Goal: Transaction & Acquisition: Subscribe to service/newsletter

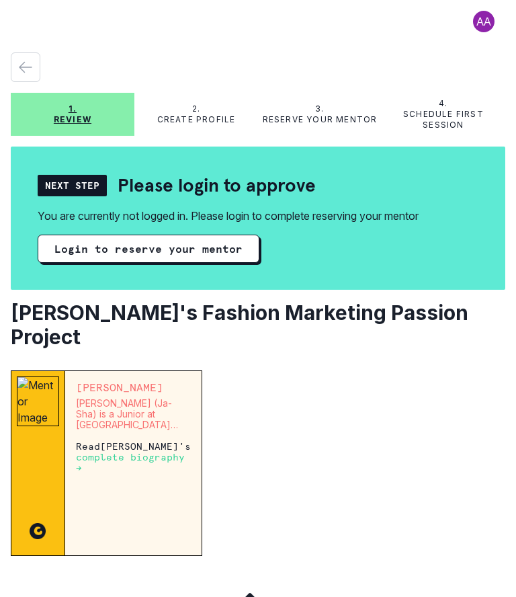
click at [67, 235] on button "Login to reserve your mentor" at bounding box center [149, 249] width 222 height 28
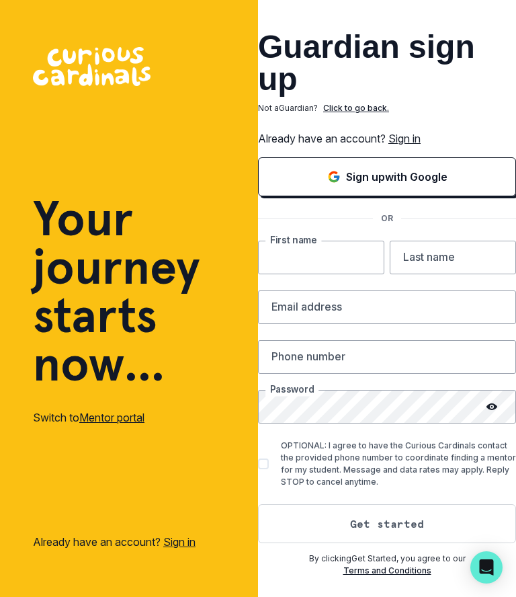
click at [327, 274] on input "text" at bounding box center [321, 258] width 126 height 34
type input "victoria"
type input "[PERSON_NAME]"
type input "[EMAIL_ADDRESS][DOMAIN_NAME]"
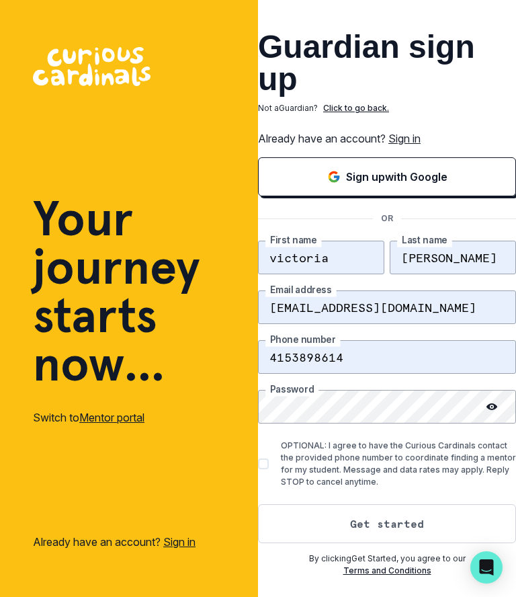
click at [372, 374] on input "4153898614" at bounding box center [387, 357] width 258 height 34
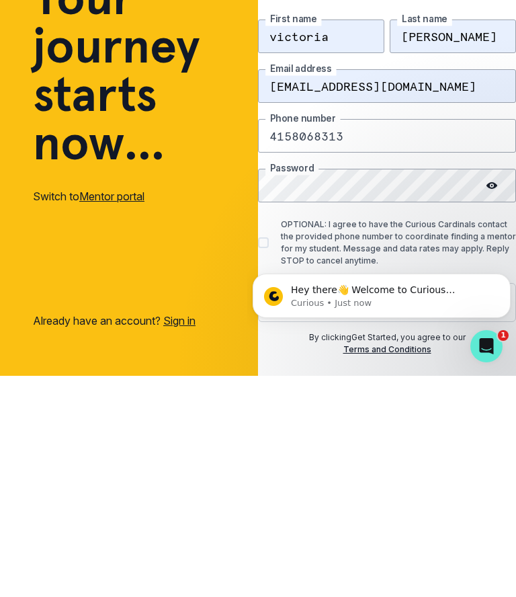
type input "4158068313"
click at [490, 294] on div "Hey there👋 Welcome to Curious Cardinals 🙌 Take a look around! If you have any q…" at bounding box center [382, 295] width 238 height 27
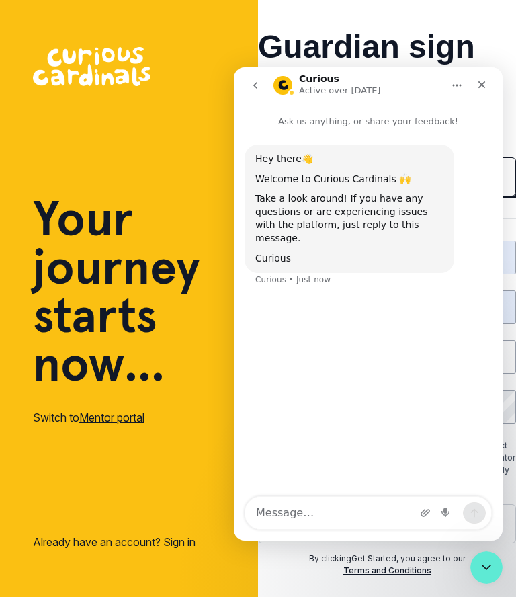
click at [490, 140] on div "Hey there👋 Welcome to Curious Cardinals 🙌 Take a look around! If you have any q…" at bounding box center [368, 215] width 269 height 174
click at [485, 147] on div "Hey there👋 Welcome to Curious Cardinals 🙌 Take a look around! If you have any q…" at bounding box center [368, 223] width 247 height 158
click at [485, 145] on div "Hey there👋 Welcome to Curious Cardinals 🙌 Take a look around! If you have any q…" at bounding box center [368, 223] width 247 height 158
click at [484, 147] on div "Hey there👋 Welcome to Curious Cardinals 🙌 Take a look around! If you have any q…" at bounding box center [368, 223] width 247 height 158
click at [488, 146] on div "Hey there👋 Welcome to Curious Cardinals 🙌 Take a look around! If you have any q…" at bounding box center [368, 223] width 247 height 158
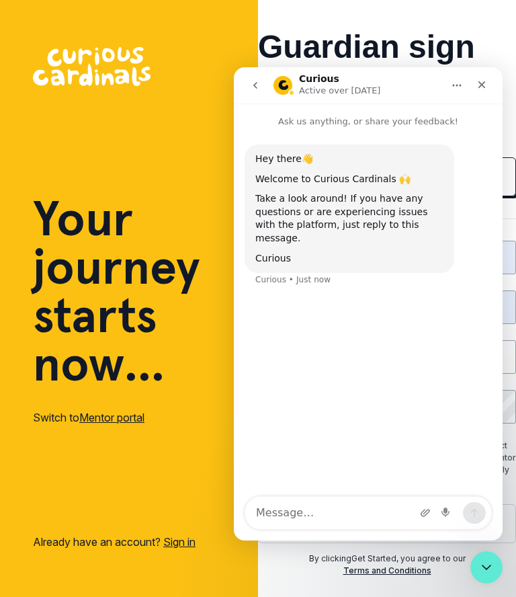
click at [488, 145] on div "Hey there👋 Welcome to Curious Cardinals 🙌 Take a look around! If you have any q…" at bounding box center [368, 223] width 247 height 158
click at [254, 147] on div "Hey there👋 Welcome to Curious Cardinals 🙌 Take a look around! If you have any q…" at bounding box center [350, 208] width 210 height 128
click at [257, 144] on div "Hey there👋 Welcome to Curious Cardinals 🙌 Take a look around! If you have any q…" at bounding box center [350, 208] width 210 height 128
click at [487, 146] on div "Hey there👋 Welcome to Curious Cardinals 🙌 Take a look around! If you have any q…" at bounding box center [368, 223] width 247 height 158
click at [487, 145] on div "Hey there👋 Welcome to Curious Cardinals 🙌 Take a look around! If you have any q…" at bounding box center [368, 223] width 247 height 158
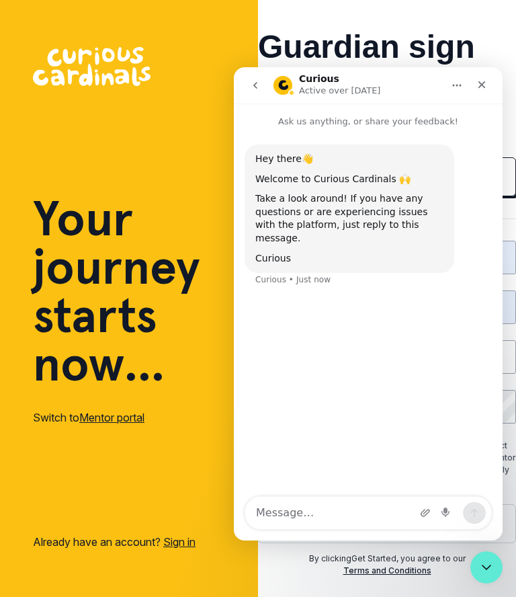
click at [480, 146] on div "Hey there👋 Welcome to Curious Cardinals 🙌 Take a look around! If you have any q…" at bounding box center [368, 223] width 247 height 158
click at [477, 144] on div "Hey there👋 Welcome to Curious Cardinals 🙌 Take a look around! If you have any q…" at bounding box center [368, 215] width 269 height 174
click at [479, 108] on p "Ask us anything, or share your feedback!" at bounding box center [368, 115] width 269 height 25
click at [478, 107] on p "Ask us anything, or share your feedback!" at bounding box center [368, 115] width 269 height 25
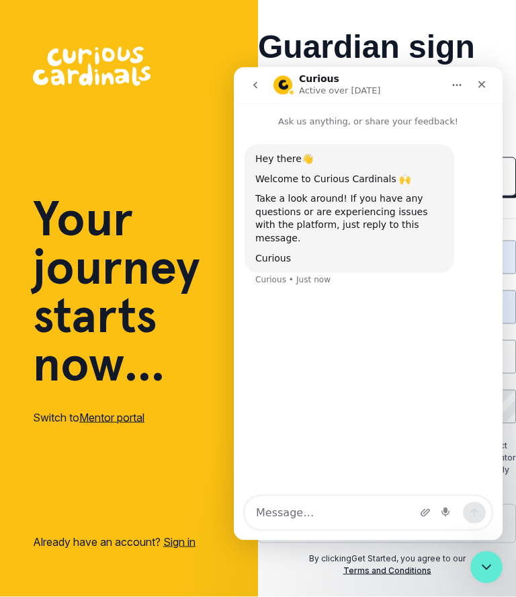
click at [267, 89] on button "go back" at bounding box center [256, 85] width 26 height 26
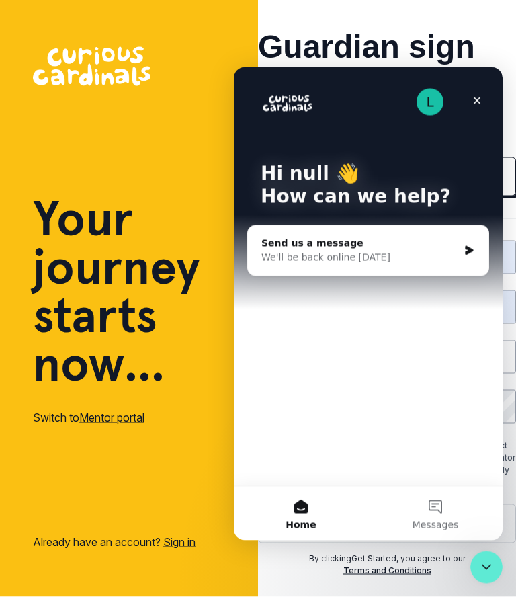
click at [267, 89] on div "L" at bounding box center [368, 101] width 215 height 27
click at [477, 101] on icon "Close" at bounding box center [477, 100] width 11 height 11
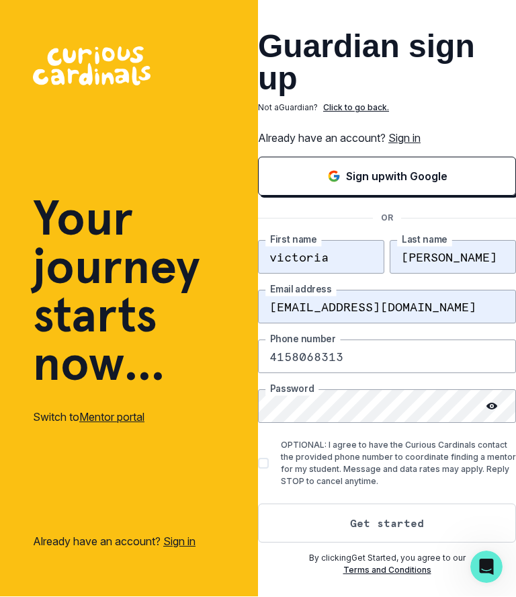
scroll to position [0, 0]
click at [378, 504] on button "Get started" at bounding box center [387, 523] width 258 height 39
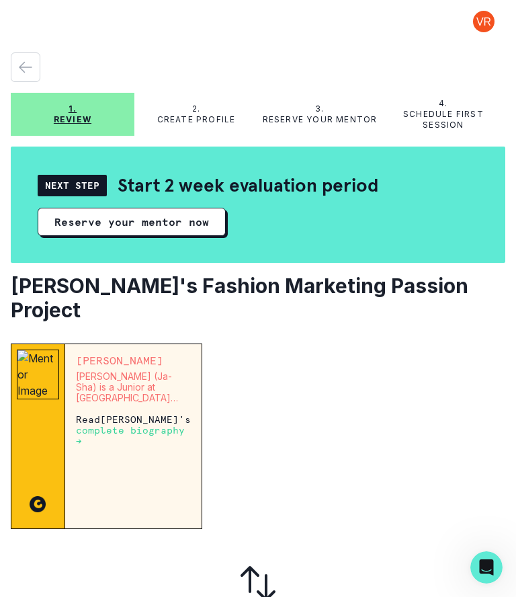
click at [149, 414] on p "Read [PERSON_NAME] 's complete biography →" at bounding box center [133, 430] width 115 height 32
click at [59, 386] on img at bounding box center [38, 374] width 42 height 50
click at [192, 212] on button "Reserve your mentor now" at bounding box center [132, 222] width 188 height 28
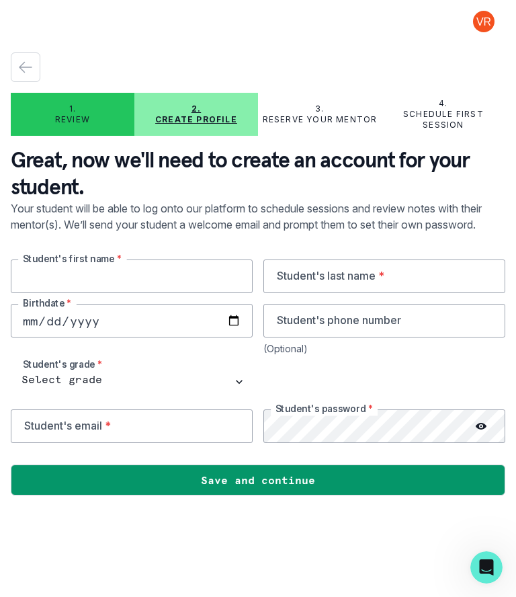
click at [93, 270] on input "text" at bounding box center [132, 276] width 242 height 34
type input "[PERSON_NAME]"
click at [310, 259] on input "text" at bounding box center [384, 276] width 242 height 34
type input "[PERSON_NAME]"
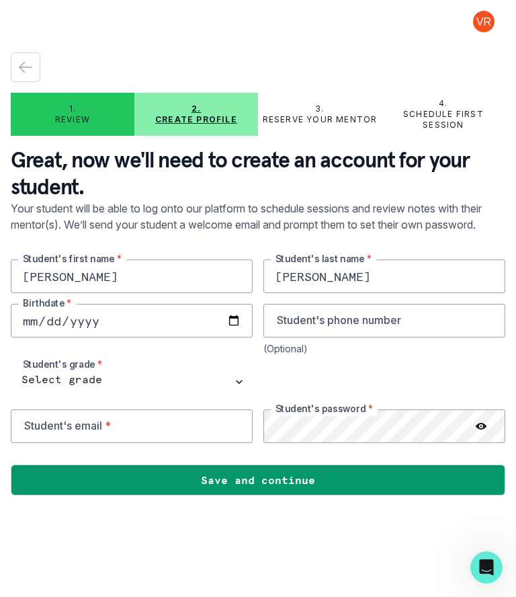
click at [65, 304] on input "date" at bounding box center [132, 321] width 242 height 34
type input "[DATE]"
click at [329, 304] on input "tel" at bounding box center [384, 321] width 242 height 34
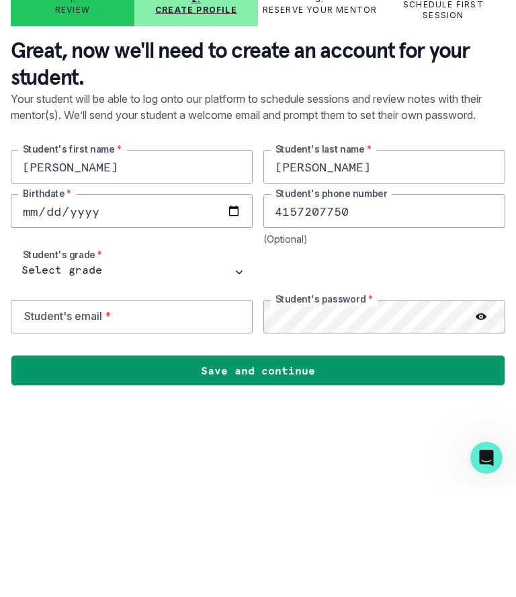
type input "4157207750"
click at [80, 409] on input "email" at bounding box center [132, 426] width 242 height 34
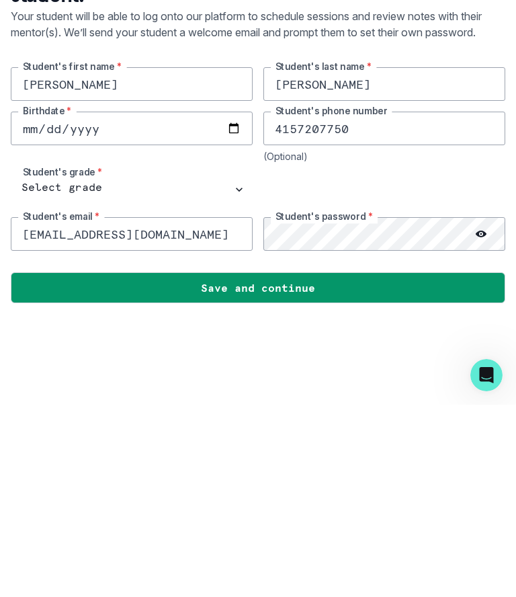
type input "[EMAIL_ADDRESS][DOMAIN_NAME]"
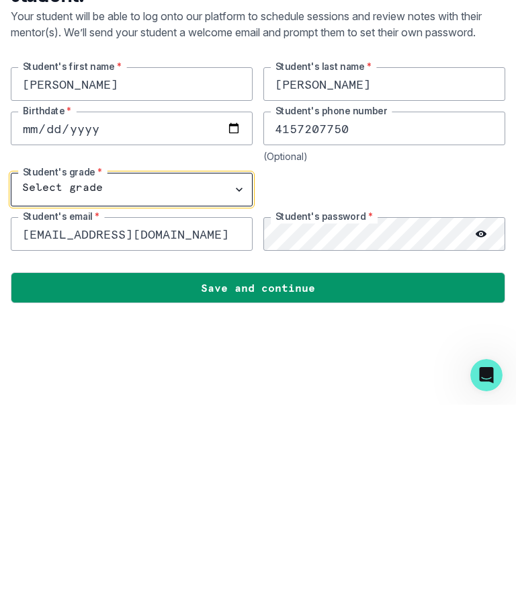
click at [241, 365] on select "Select grade 1st Grade 2nd Grade 3rd Grade 4th Grade 5th Grade 6th Grade 7th Gr…" at bounding box center [132, 382] width 242 height 34
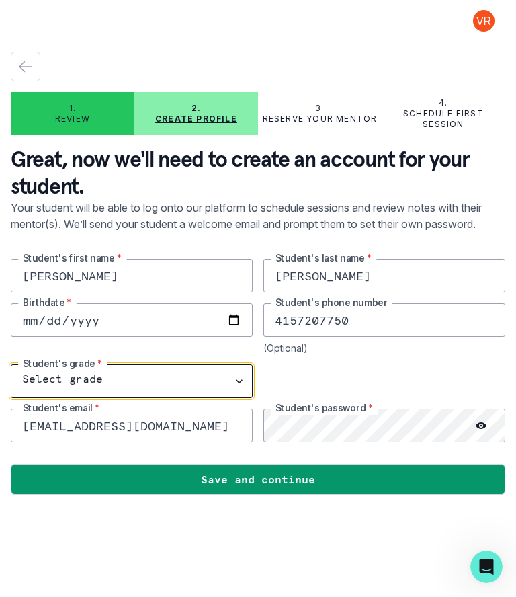
select select "11th Grade"
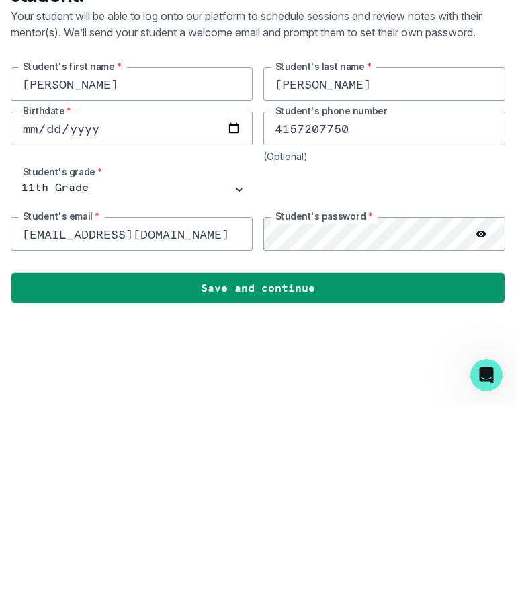
click at [240, 464] on button "Save and continue" at bounding box center [258, 479] width 495 height 31
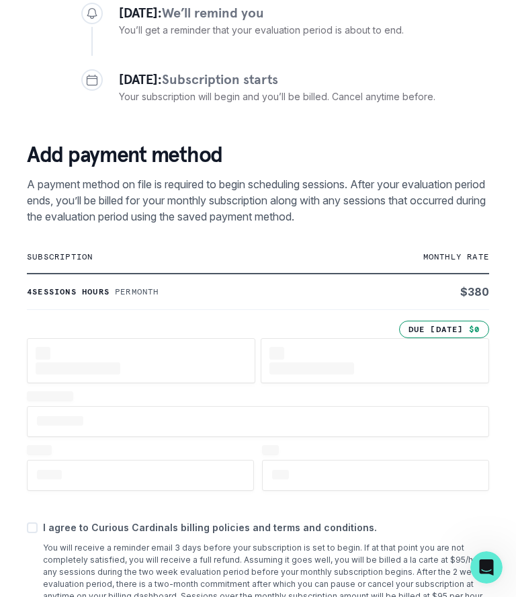
scroll to position [169, 0]
